Goal: Find contact information: Find contact information

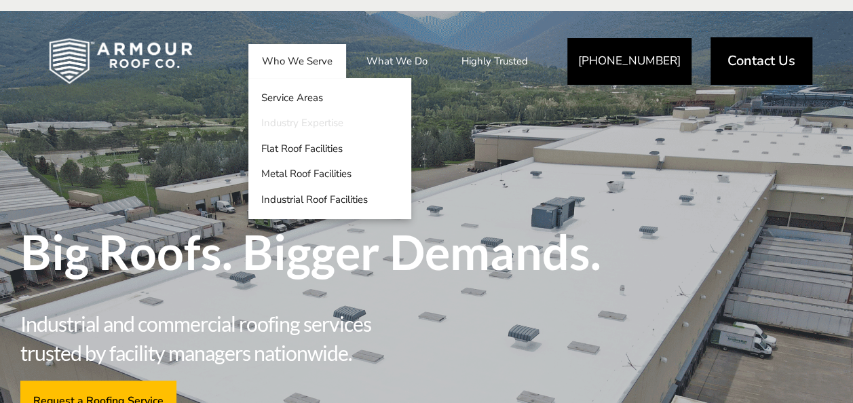
click at [298, 117] on link "Industry Expertise" at bounding box center [329, 124] width 163 height 26
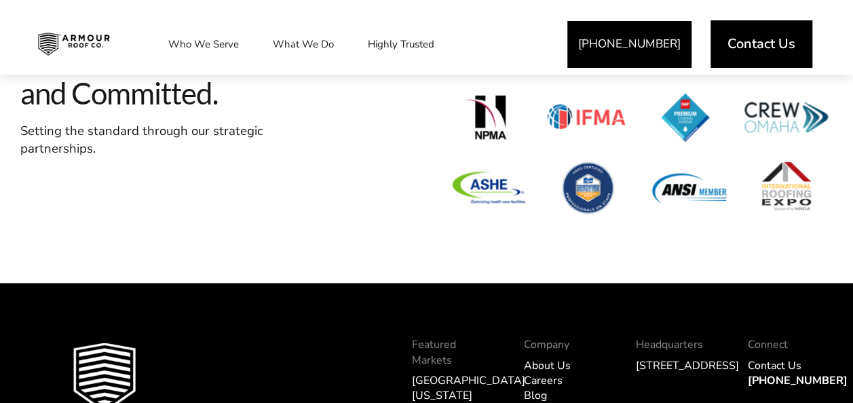
scroll to position [3419, 0]
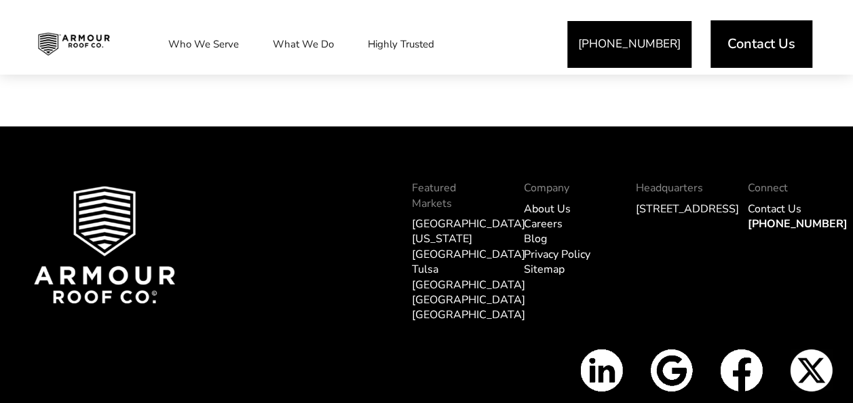
click at [540, 263] on link "Sitemap" at bounding box center [544, 269] width 41 height 15
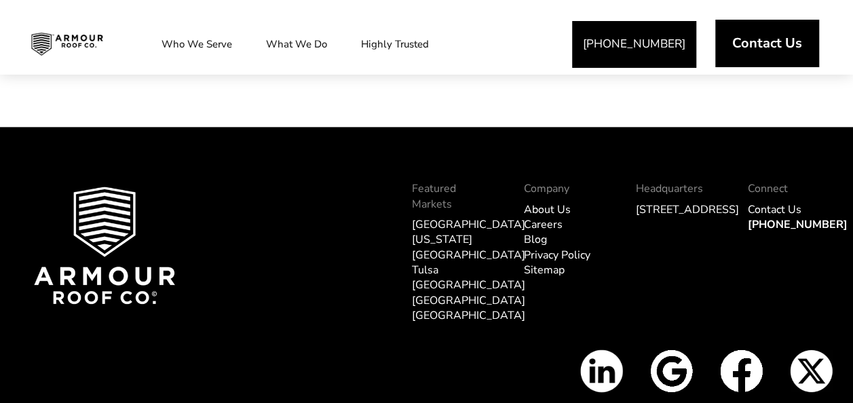
scroll to position [5914, 0]
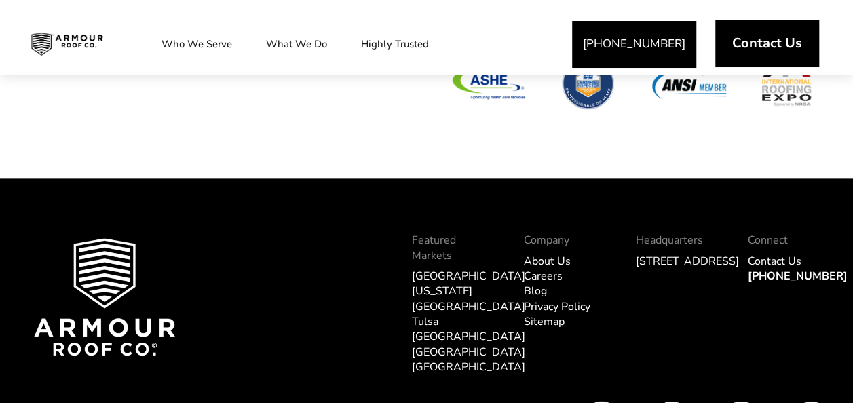
click at [762, 49] on span "Contact Us" at bounding box center [767, 44] width 70 height 14
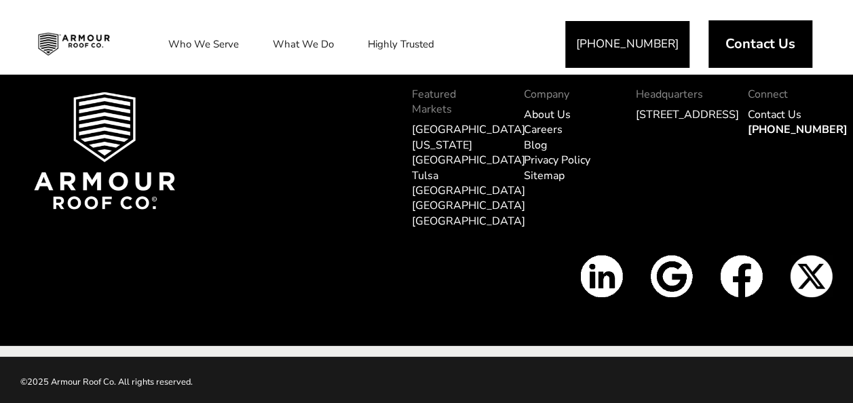
scroll to position [1842, 0]
